Goal: Find contact information: Find contact information

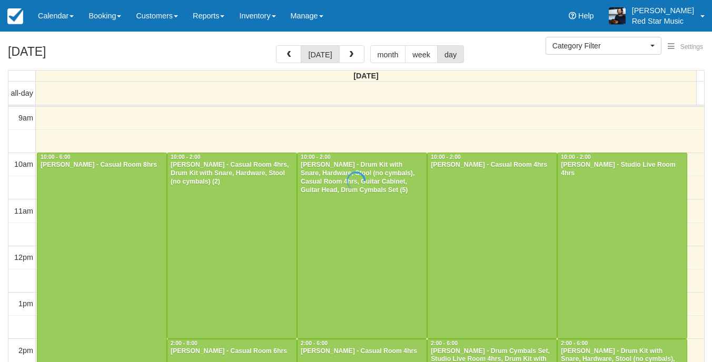
select select
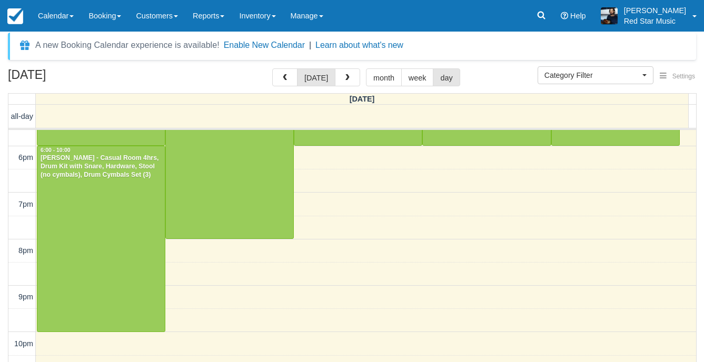
scroll to position [378, 0]
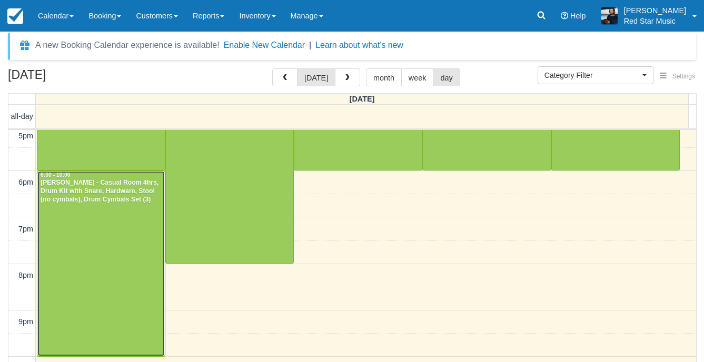
click at [86, 247] on div at bounding box center [100, 263] width 127 height 185
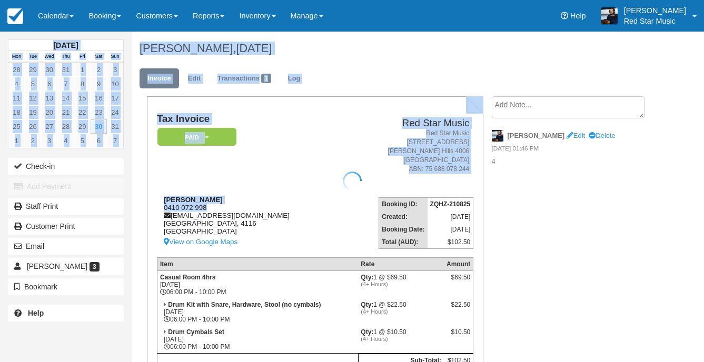
click at [159, 207] on body "Menu Calendar Customer Inventory Month Week Day Booking Daily Manifest Daily Li…" at bounding box center [352, 181] width 704 height 362
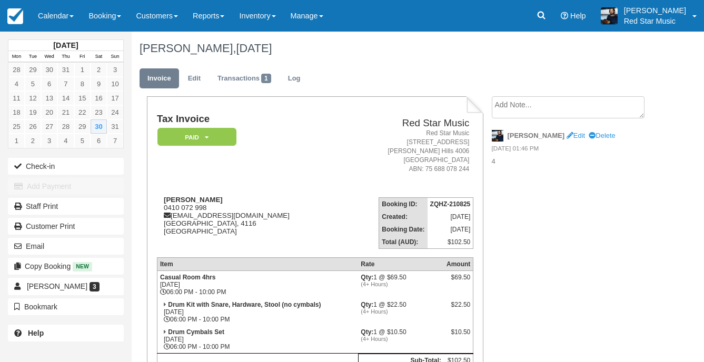
click at [342, 191] on td "Booking ID: ZQHZ-210825 Created: August 21, 2025 Booking Date: August 30, 2025 …" at bounding box center [408, 219] width 132 height 60
drag, startPoint x: 208, startPoint y: 206, endPoint x: 161, endPoint y: 208, distance: 47.5
click at [161, 208] on div "Andrew Kim 0410 072 998 callcas79@gmail.com Queensland, 4116 Australia View on …" at bounding box center [249, 222] width 185 height 53
copy div "0410 072 998"
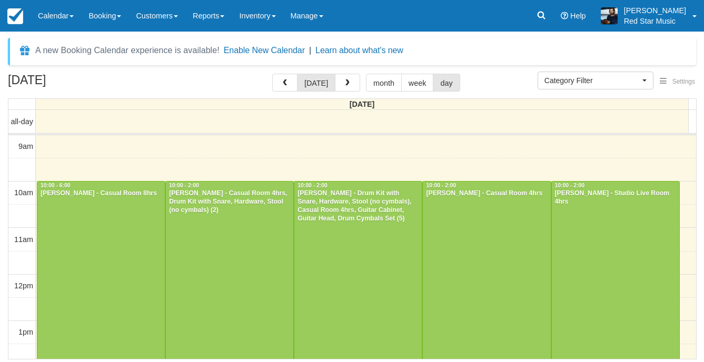
select select
